Goal: Transaction & Acquisition: Register for event/course

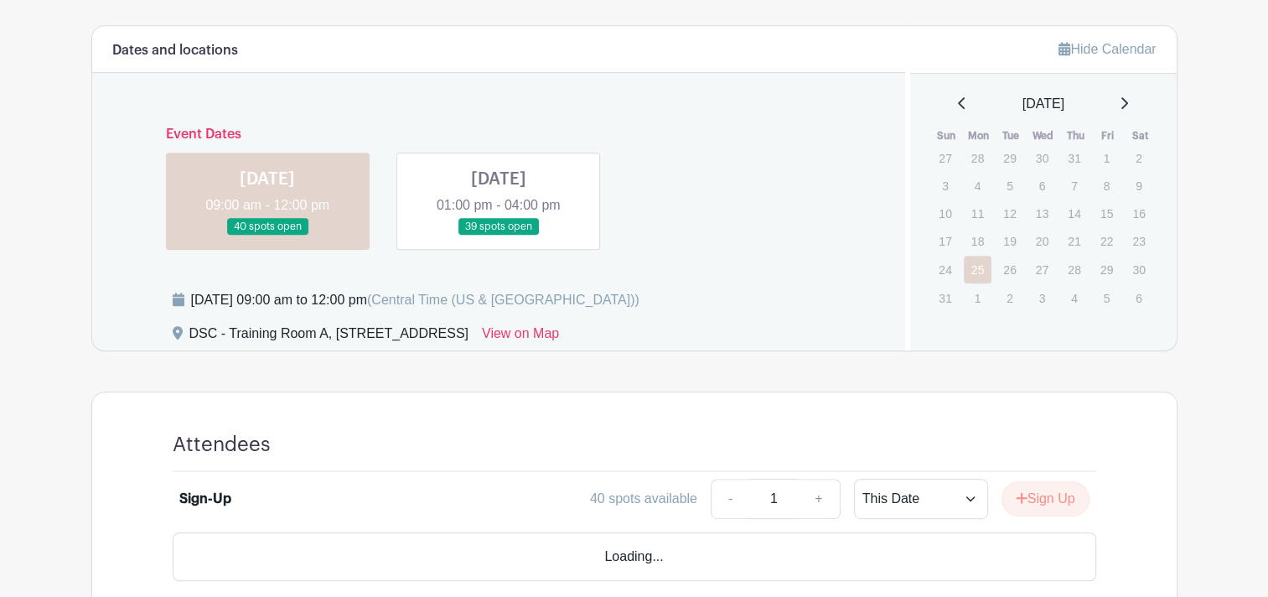
scroll to position [910, 0]
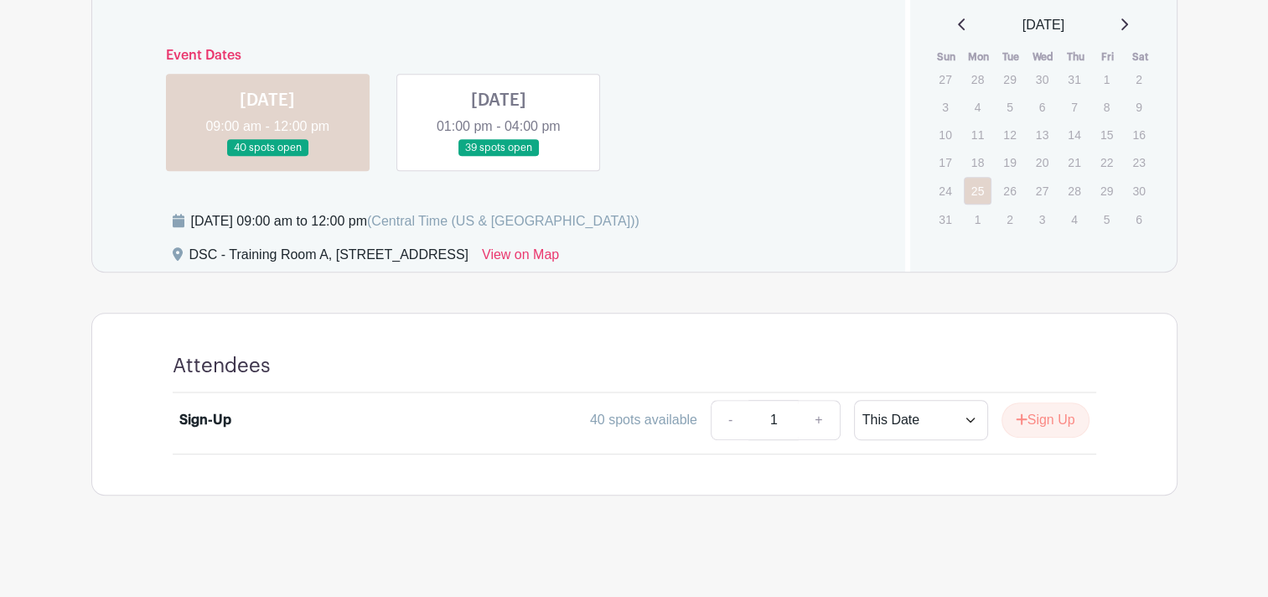
click at [499, 157] on link at bounding box center [499, 157] width 0 height 0
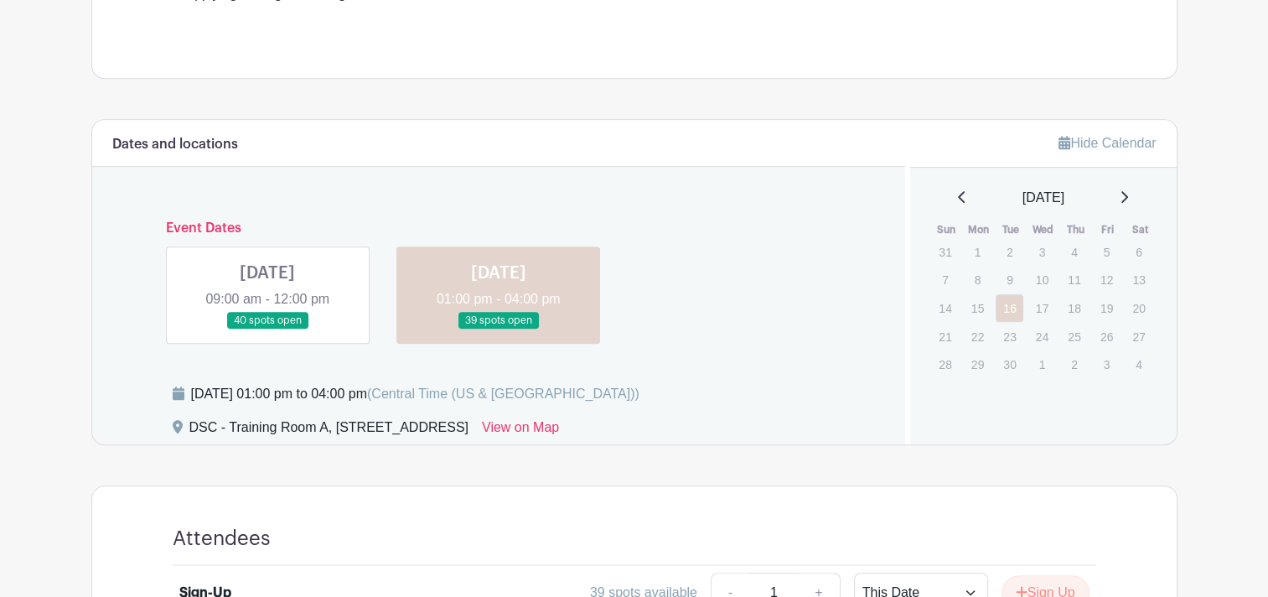
scroll to position [945, 0]
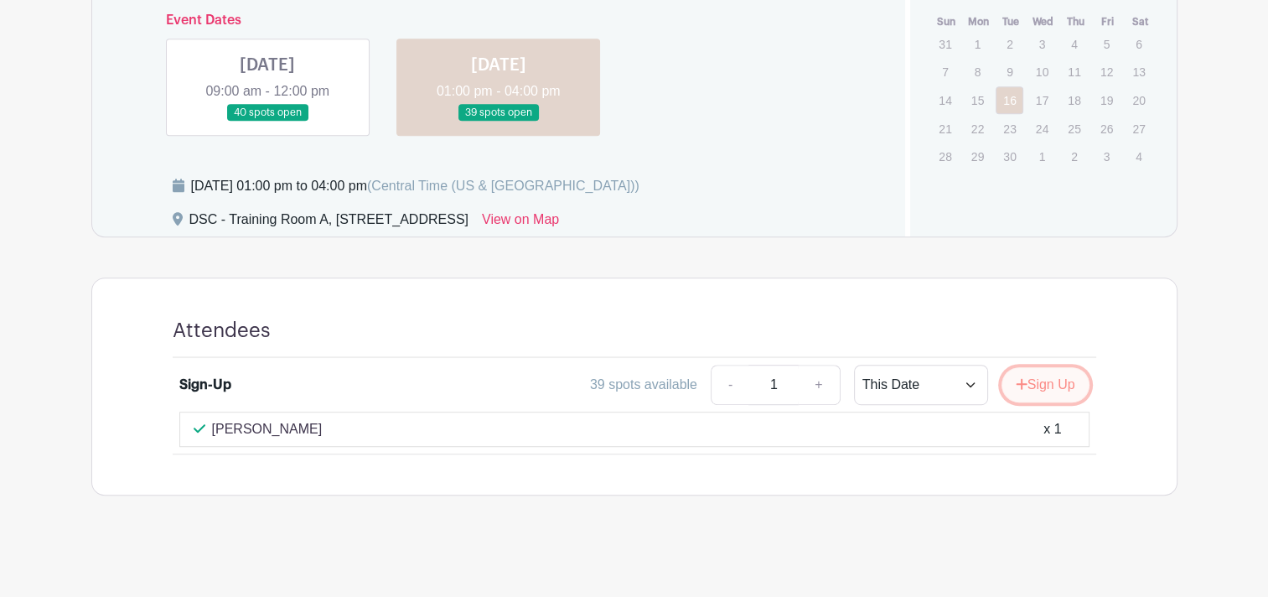
click at [1022, 378] on icon "submit" at bounding box center [1022, 383] width 12 height 13
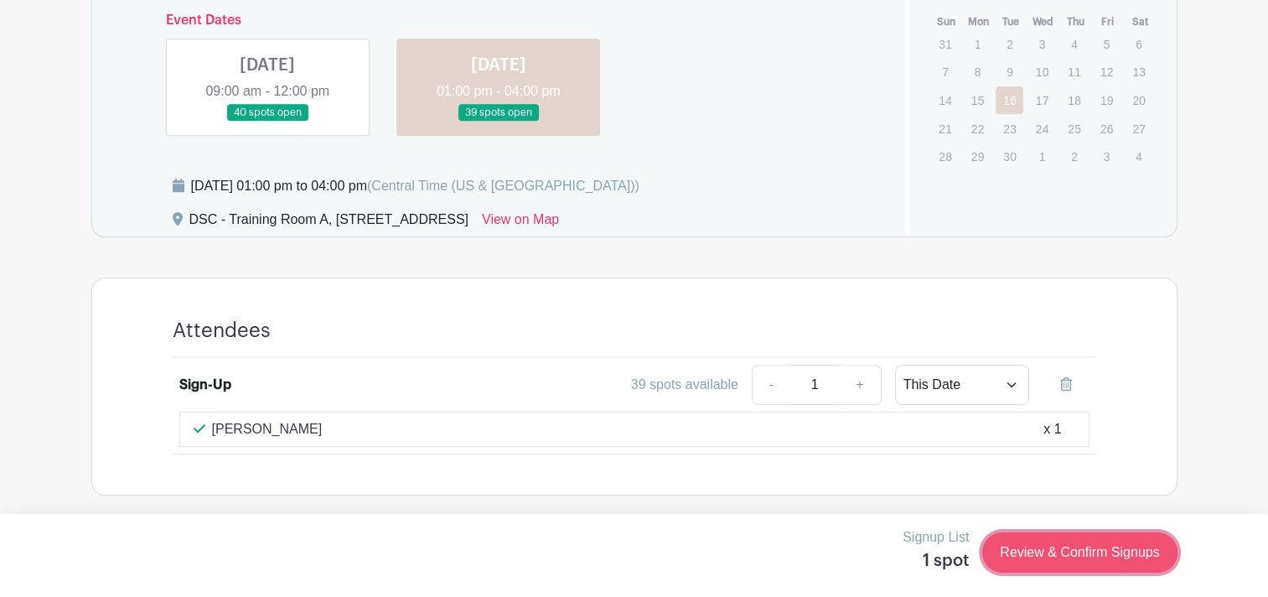
click at [1029, 563] on link "Review & Confirm Signups" at bounding box center [1079, 552] width 194 height 40
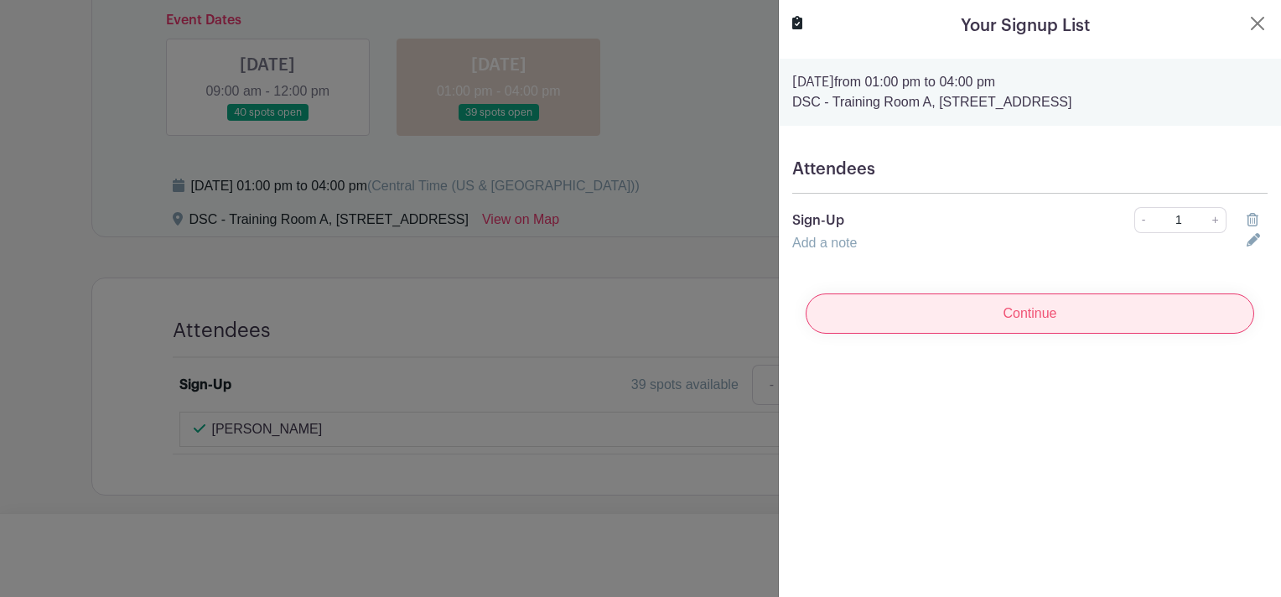
click at [946, 312] on input "Continue" at bounding box center [1029, 313] width 448 height 40
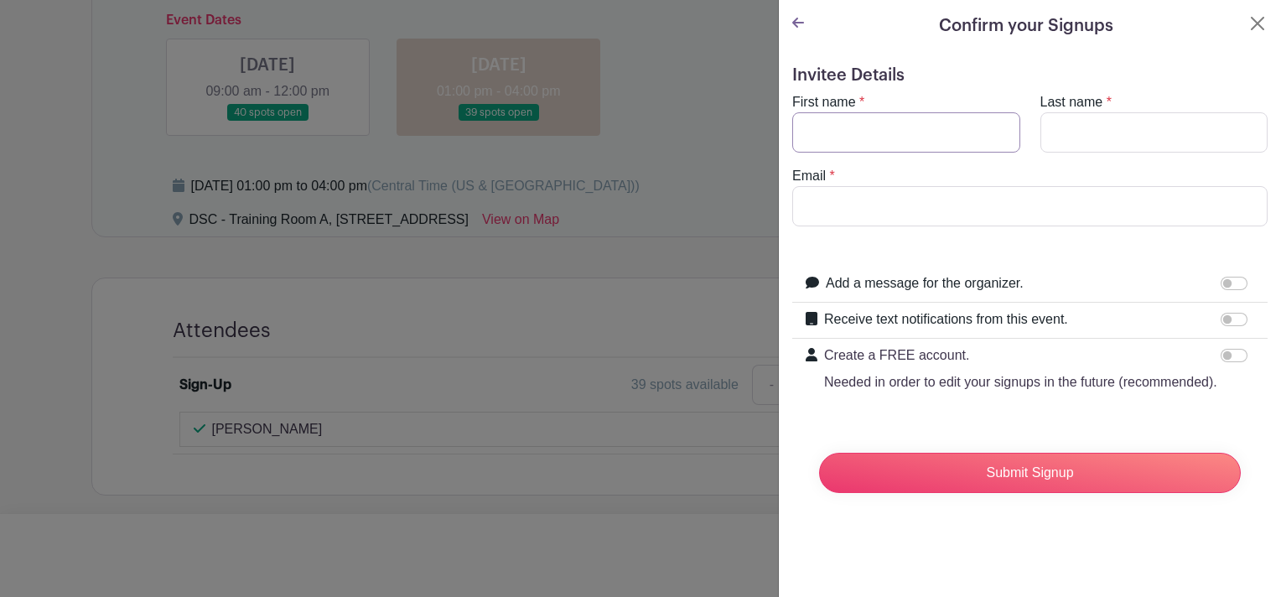
click at [858, 130] on input "First name" at bounding box center [906, 132] width 228 height 40
type input "Oscar"
type input "[PERSON_NAME]"
type input "[EMAIL_ADDRESS][DOMAIN_NAME]"
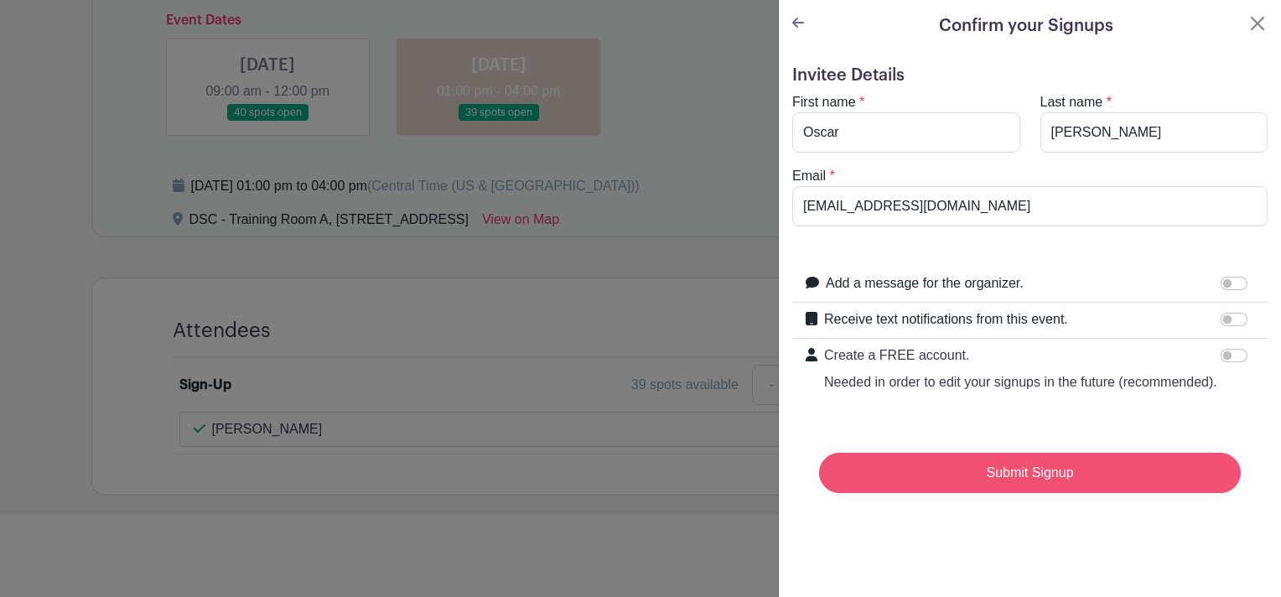
click at [919, 489] on input "Submit Signup" at bounding box center [1030, 473] width 422 height 40
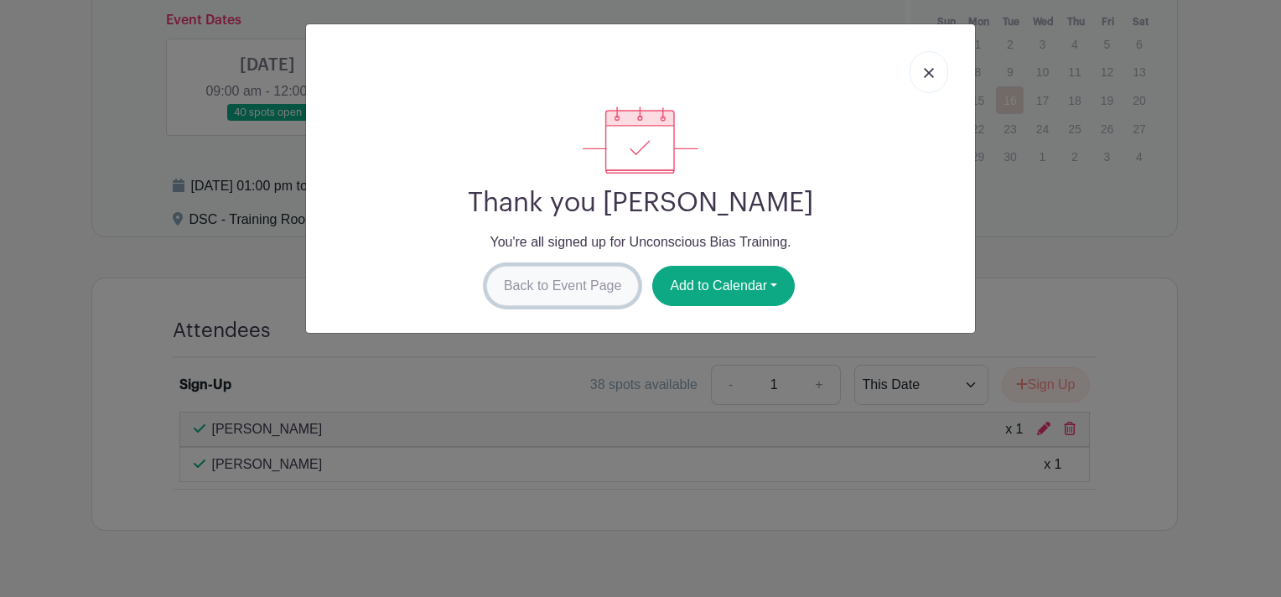
click at [546, 289] on link "Back to Event Page" at bounding box center [562, 286] width 153 height 40
